Goal: Check status: Check status

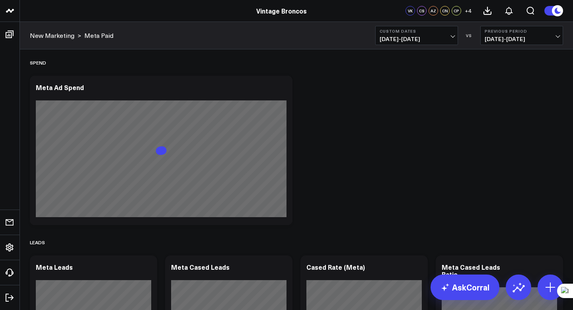
click at [419, 36] on span "10/02/25 - 10/05/25" at bounding box center [417, 39] width 74 height 6
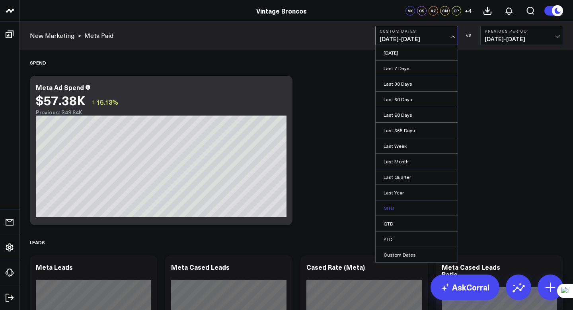
click at [395, 210] on link "MTD" at bounding box center [417, 207] width 82 height 15
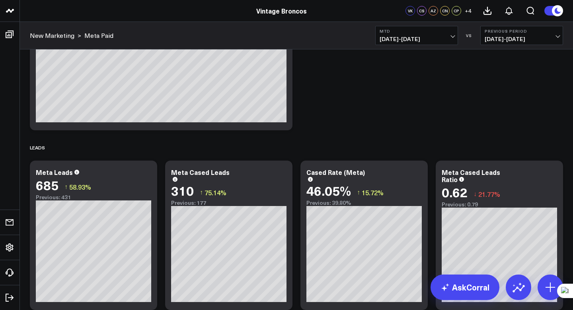
scroll to position [228, 0]
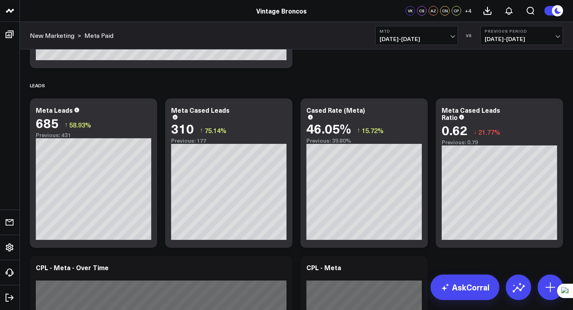
scroll to position [156, 0]
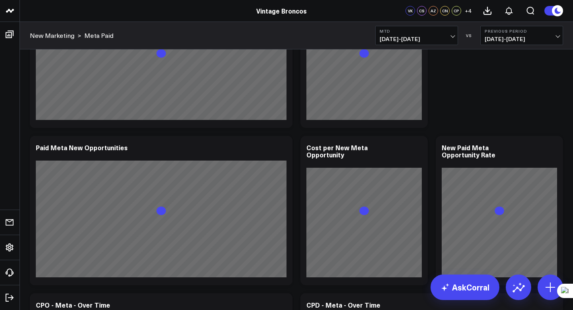
scroll to position [592, 0]
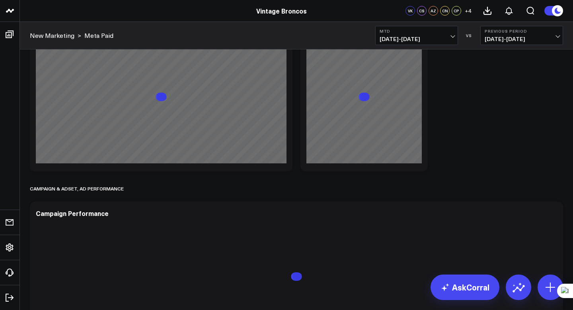
scroll to position [1332, 0]
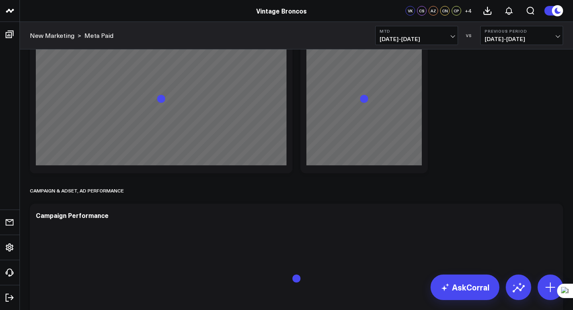
click at [295, 147] on div "Spend Modify via AI Copy link to widget Ask support Remove Create linked copy D…" at bounding box center [296, 9] width 541 height 2582
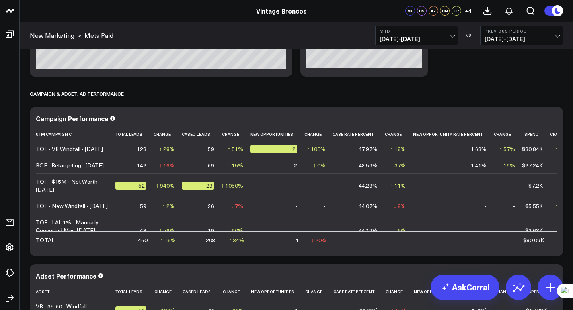
scroll to position [1434, 0]
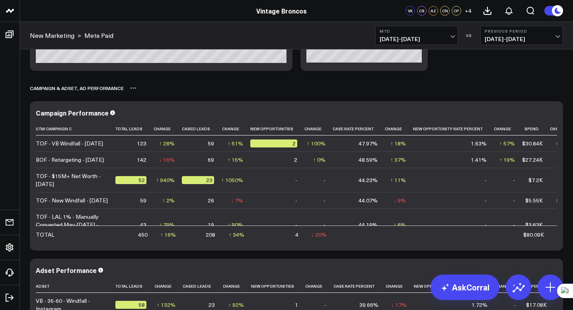
click at [550, 83] on div "Campaign & Adset, Ad Performance" at bounding box center [296, 88] width 533 height 18
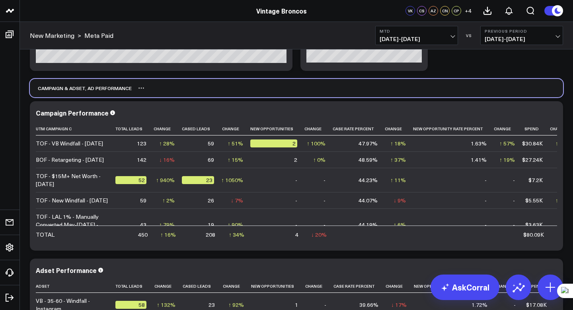
click at [554, 90] on div "Campaign & Adset, Ad Performance" at bounding box center [296, 88] width 533 height 18
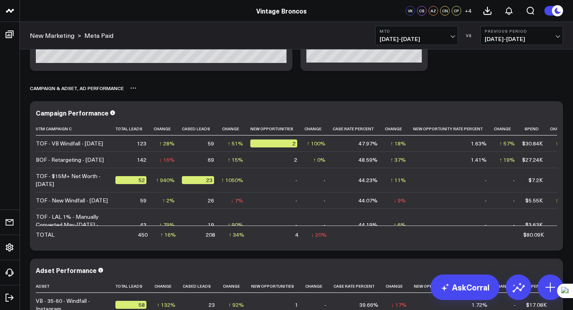
click at [563, 91] on div "Campaign & Adset, Ad Performance" at bounding box center [296, 88] width 533 height 18
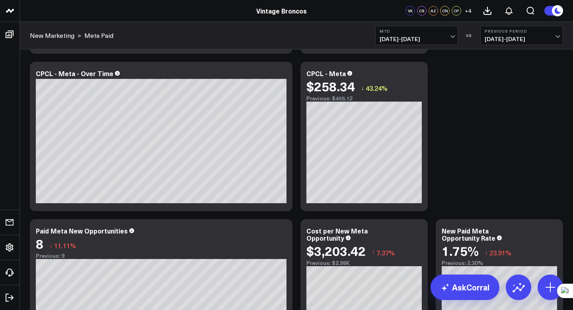
scroll to position [0, 0]
